Goal: Transaction & Acquisition: Book appointment/travel/reservation

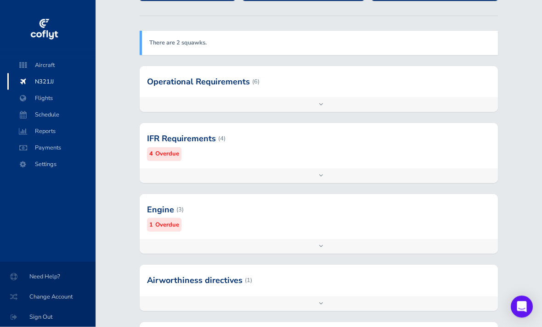
click at [168, 221] on small "Overdue" at bounding box center [167, 226] width 24 height 10
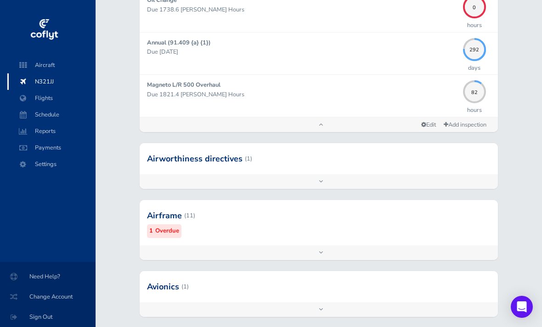
scroll to position [362, 0]
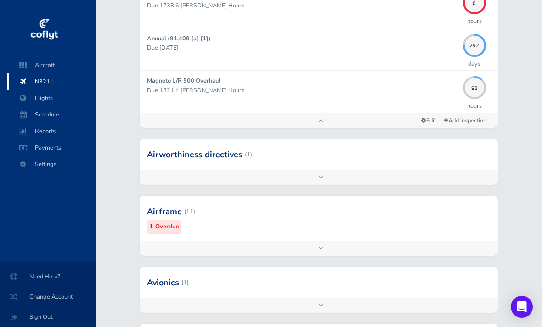
click at [163, 224] on small "Overdue" at bounding box center [167, 227] width 24 height 10
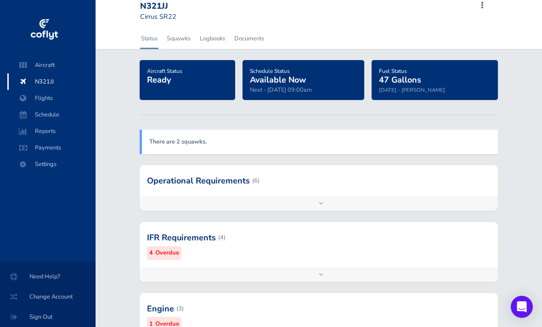
scroll to position [0, 0]
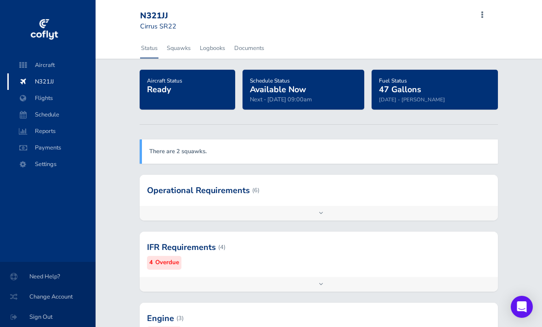
click at [39, 119] on span "Schedule" at bounding box center [52, 115] width 70 height 17
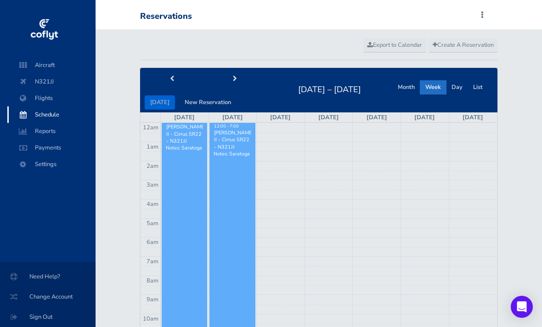
click at [463, 48] on span "Create A Reservation" at bounding box center [462, 45] width 61 height 8
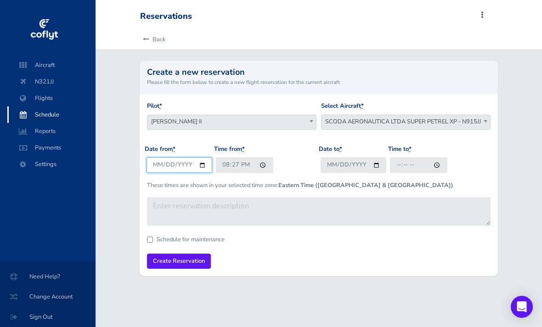
click at [157, 157] on input "2025-08-12" at bounding box center [179, 164] width 66 height 15
type input "2025-08-13"
click at [433, 119] on span "SCODA AERONAUTICA LTDA SUPER PETREL XP - N915JJ" at bounding box center [405, 121] width 168 height 13
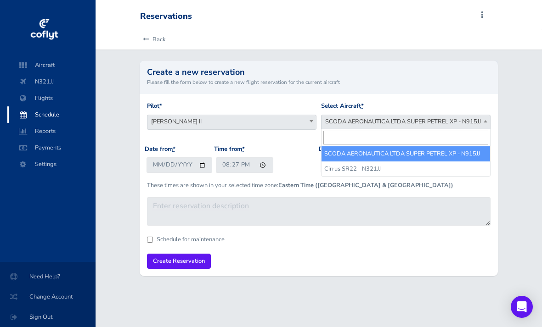
select select "4541"
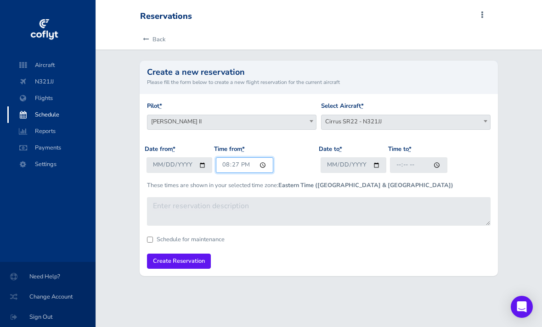
click at [216, 166] on input "20:27" at bounding box center [244, 164] width 57 height 15
click at [216, 170] on input "20:27" at bounding box center [244, 164] width 57 height 15
type input "19:30"
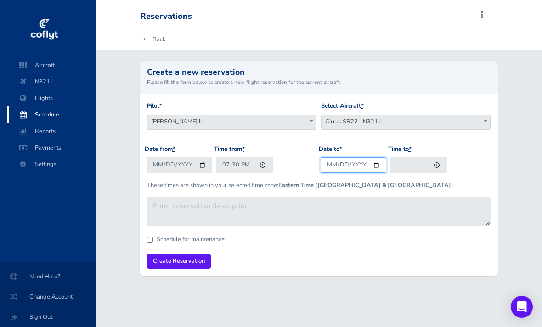
click at [339, 165] on input "Date to *" at bounding box center [353, 164] width 66 height 15
type input "2025-08-13"
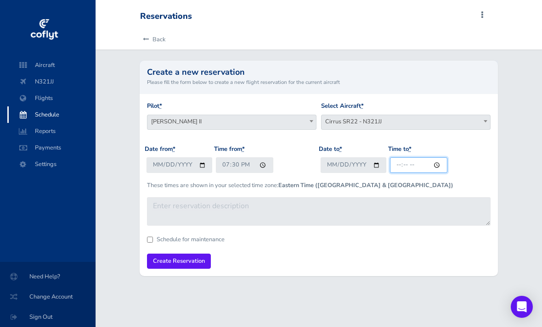
click at [390, 166] on input "Time to *" at bounding box center [418, 164] width 57 height 15
type input "20:30"
click at [162, 262] on input "Create Reservation" at bounding box center [179, 261] width 64 height 15
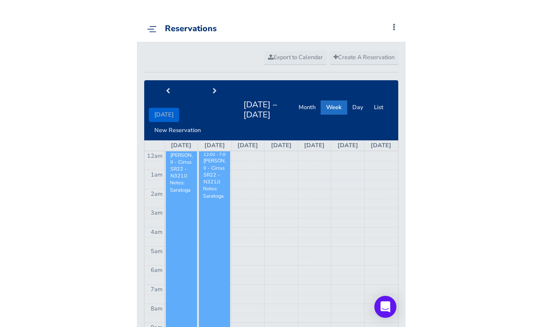
scroll to position [252, 0]
